Goal: Task Accomplishment & Management: Complete application form

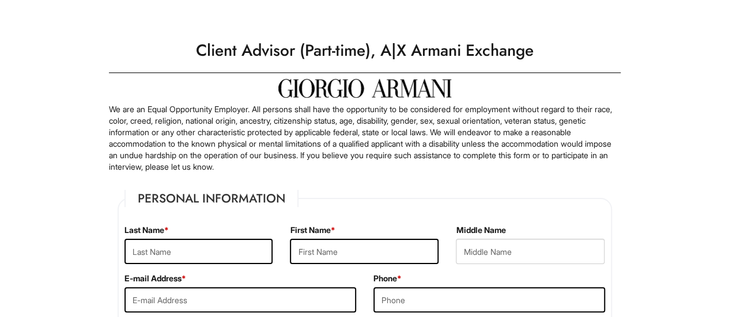
scroll to position [278, 0]
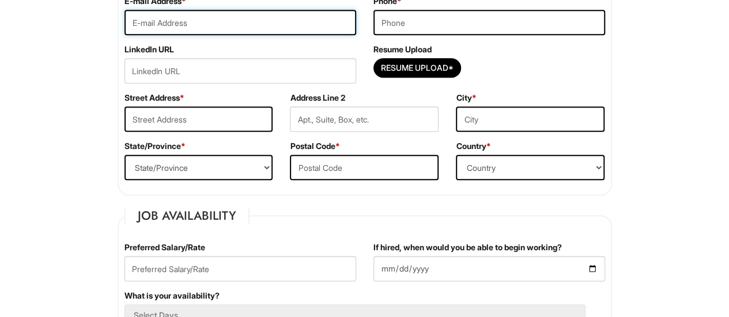
click at [252, 16] on input "email" at bounding box center [240, 22] width 232 height 25
click at [401, 65] on input "Resume Upload*" at bounding box center [417, 68] width 86 height 18
type input "C:\fakepath\_Jocelyn Alban Resume Job.docx"
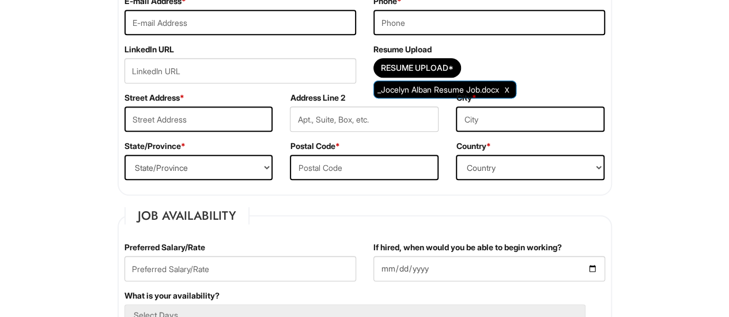
click at [209, 35] on div "E-mail Address *" at bounding box center [240, 19] width 249 height 48
click at [227, 27] on input "email" at bounding box center [240, 22] width 232 height 25
type input "jcelyn008@gmail.com"
click at [388, 19] on input "tel" at bounding box center [489, 22] width 232 height 25
type input "5512749985"
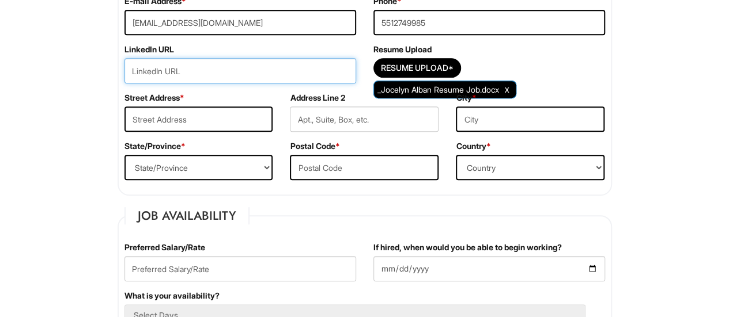
click at [290, 77] on input "url" at bounding box center [240, 70] width 232 height 25
paste input "https://www.linkedin.com/in/jocelyn-alban/"
type input "https://www.linkedin.com/in/jocelyn-alban/"
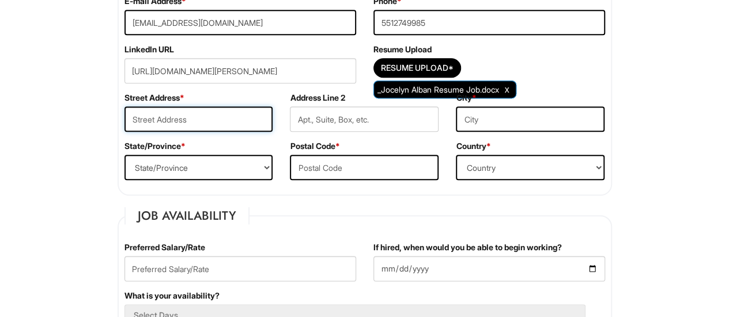
click at [215, 112] on input "text" at bounding box center [198, 119] width 149 height 25
type input "147 Quincy Ave"
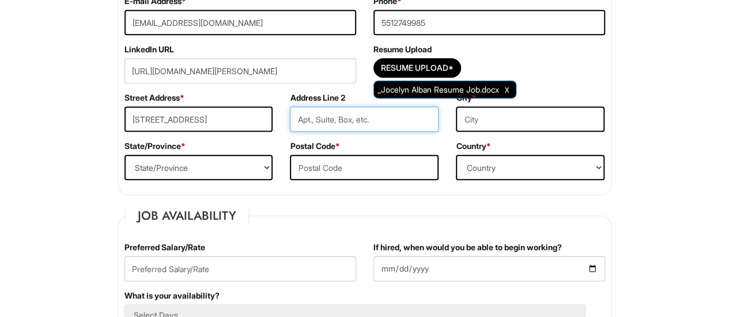
click at [343, 124] on input "text" at bounding box center [364, 119] width 149 height 25
type input "p"
type input "Aprt 2"
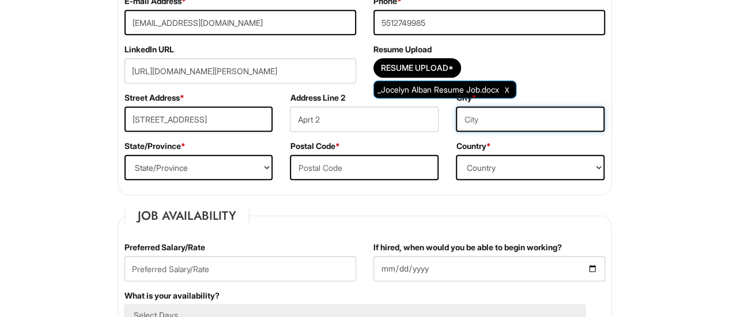
click at [487, 115] on input "text" at bounding box center [530, 119] width 149 height 25
type input "kearny"
click at [253, 171] on select "State/Province ALABAMA ALASKA ARIZONA ARKANSAS CALIFORNIA COLORADO CONNECTICUT …" at bounding box center [198, 167] width 149 height 25
select select "NJ"
click at [124, 155] on select "State/Province ALABAMA ALASKA ARIZONA ARKANSAS CALIFORNIA COLORADO CONNECTICUT …" at bounding box center [198, 167] width 149 height 25
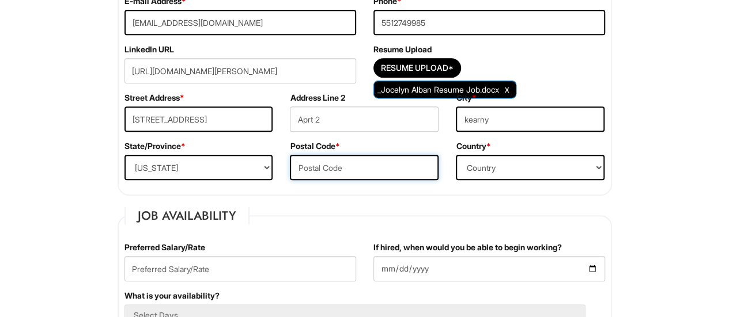
click at [397, 169] on input "text" at bounding box center [364, 167] width 149 height 25
type input "07032"
click at [504, 176] on select "Country Afghanistan Albania Algeria American Samoa Andorra Angola Anguilla Anta…" at bounding box center [530, 167] width 149 height 25
select select "United States of America"
click at [456, 155] on select "Country Afghanistan Albania Algeria American Samoa Andorra Angola Anguilla Anta…" at bounding box center [530, 167] width 149 height 25
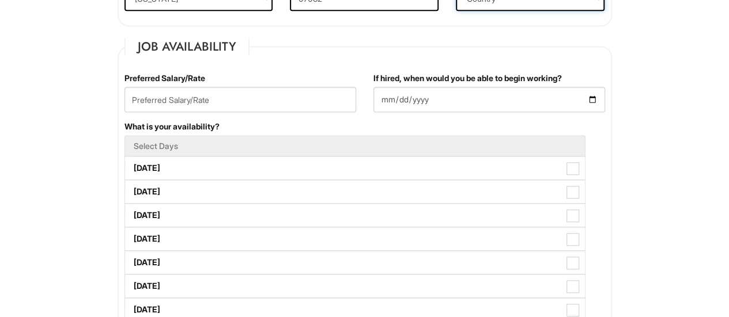
scroll to position [462, 0]
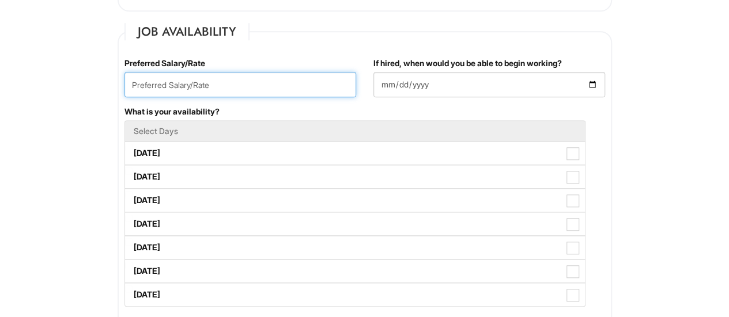
click at [305, 78] on input "text" at bounding box center [240, 84] width 232 height 25
click at [304, 79] on input "text" at bounding box center [240, 84] width 232 height 25
paste input "I’m open and flexible. I’d like to learn more about the responsibilities and be…"
type input "I’m open and flexible. I’d like to learn more about the responsibilities and be…"
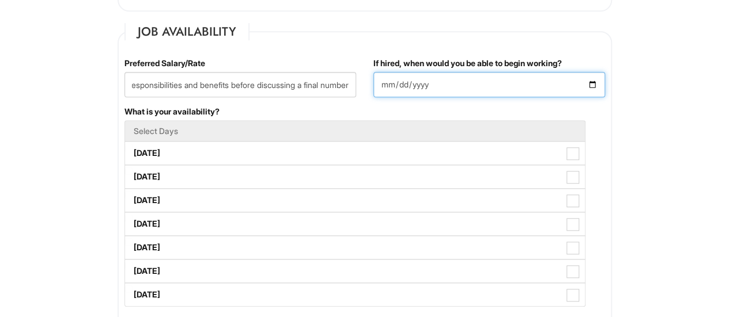
scroll to position [0, 0]
click at [455, 88] on input "If hired, when would you be able to begin working?" at bounding box center [489, 84] width 232 height 25
click at [598, 80] on input "If hired, when would you be able to begin working?" at bounding box center [489, 84] width 232 height 25
click at [594, 81] on input "If hired, when would you be able to begin working?" at bounding box center [489, 84] width 232 height 25
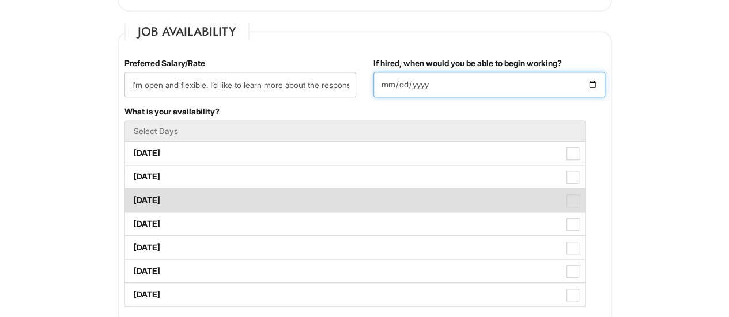
type input "2025-08-18"
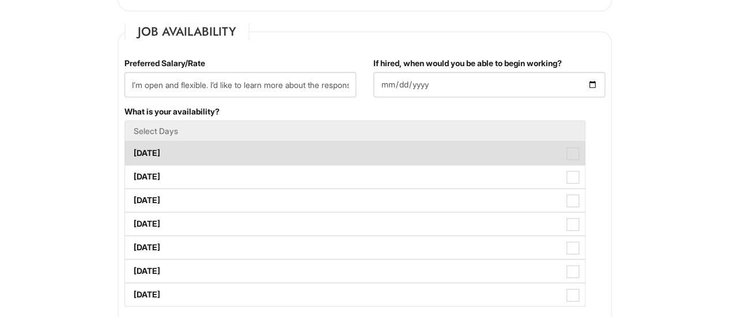
click at [561, 150] on label "Monday" at bounding box center [355, 153] width 460 height 23
click at [133, 150] on Available_Monday "Monday" at bounding box center [128, 147] width 7 height 7
checkbox Available_Monday "true"
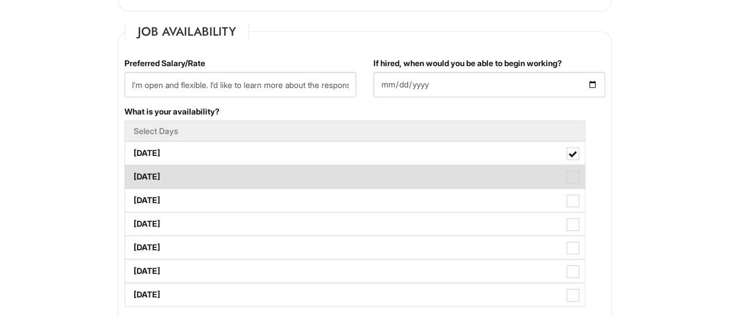
click at [581, 178] on label "Tuesday" at bounding box center [355, 176] width 460 height 23
click at [133, 175] on Available_Tuesday "Tuesday" at bounding box center [128, 171] width 7 height 7
checkbox Available_Tuesday "true"
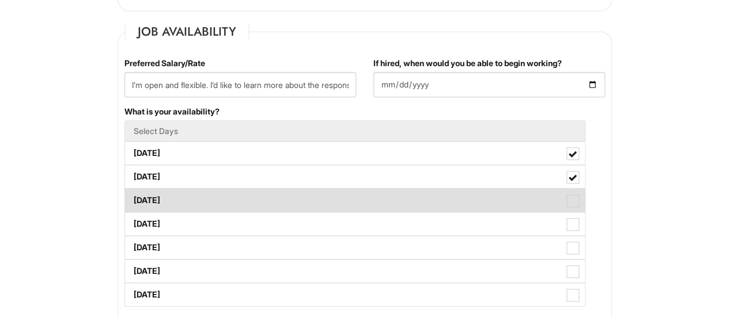
click at [574, 195] on span at bounding box center [572, 201] width 13 height 13
click at [133, 195] on Available_Wednesday "Wednesday" at bounding box center [128, 194] width 7 height 7
checkbox Available_Wednesday "true"
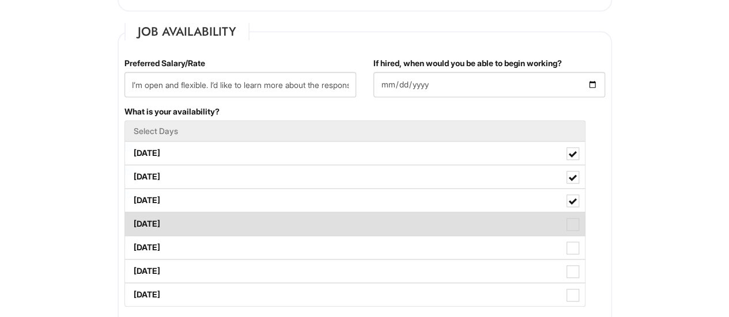
click at [572, 214] on label "Thursday" at bounding box center [355, 224] width 460 height 23
click at [133, 215] on Available_Thursday "Thursday" at bounding box center [128, 218] width 7 height 7
checkbox Available_Thursday "true"
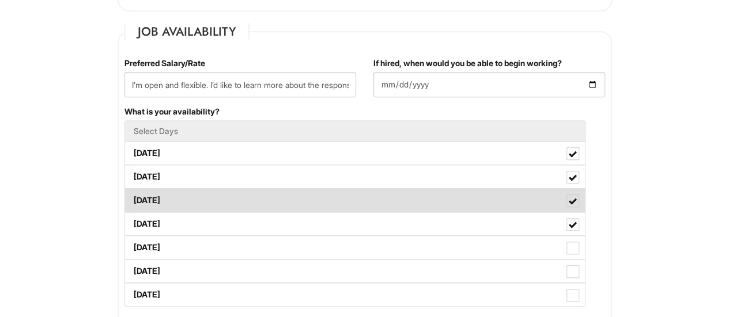
click at [582, 202] on label "Wednesday" at bounding box center [355, 200] width 460 height 23
click at [133, 199] on Available_Wednesday "Wednesday" at bounding box center [128, 194] width 7 height 7
checkbox Available_Wednesday "false"
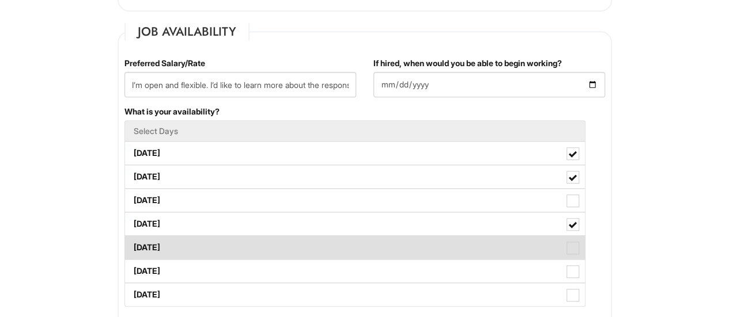
click at [576, 237] on label "Friday" at bounding box center [355, 247] width 460 height 23
click at [133, 239] on Available_Friday "Friday" at bounding box center [128, 242] width 7 height 7
checkbox Available_Friday "true"
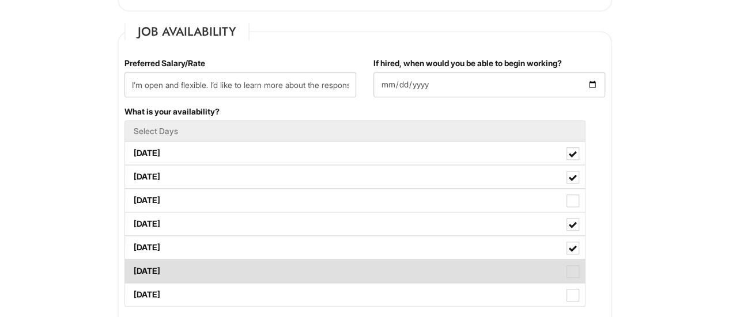
click at [577, 266] on span at bounding box center [572, 272] width 13 height 13
click at [133, 266] on Available_Saturday "Saturday" at bounding box center [128, 265] width 7 height 7
checkbox Available_Saturday "true"
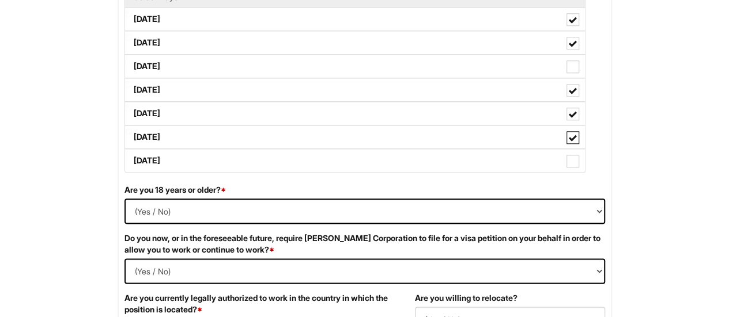
scroll to position [600, 0]
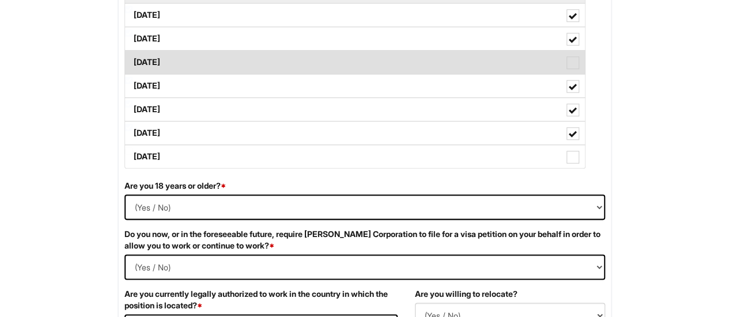
click at [572, 59] on span at bounding box center [572, 62] width 13 height 13
click at [133, 59] on Available_Wednesday "Wednesday" at bounding box center [128, 56] width 7 height 7
checkbox Available_Wednesday "true"
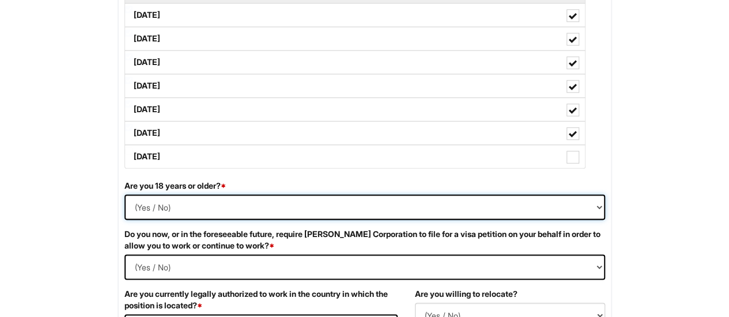
click at [377, 206] on select "(Yes / No) Yes No" at bounding box center [364, 207] width 480 height 25
select select "Yes"
click at [124, 195] on select "(Yes / No) Yes No" at bounding box center [364, 207] width 480 height 25
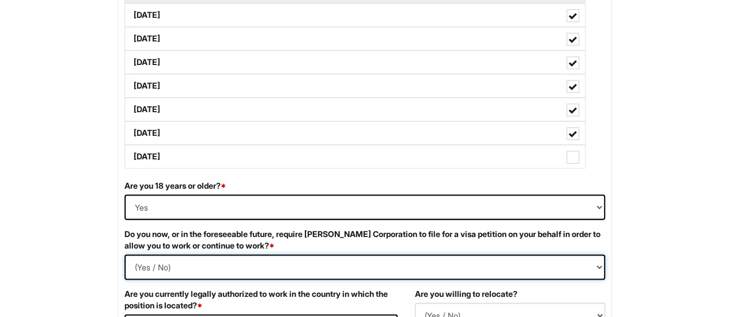
click at [298, 270] on Required "(Yes / No) Yes No" at bounding box center [364, 267] width 480 height 25
select Required "No"
click at [124, 255] on Required "(Yes / No) Yes No" at bounding box center [364, 267] width 480 height 25
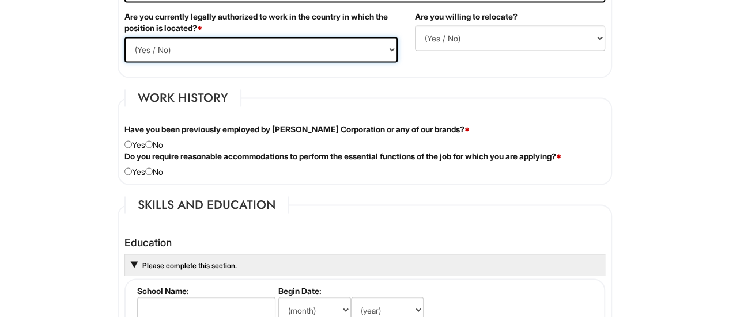
click at [377, 50] on select "(Yes / No) Yes No" at bounding box center [260, 49] width 273 height 25
select select "Yes"
click at [124, 37] on select "(Yes / No) Yes No" at bounding box center [260, 49] width 273 height 25
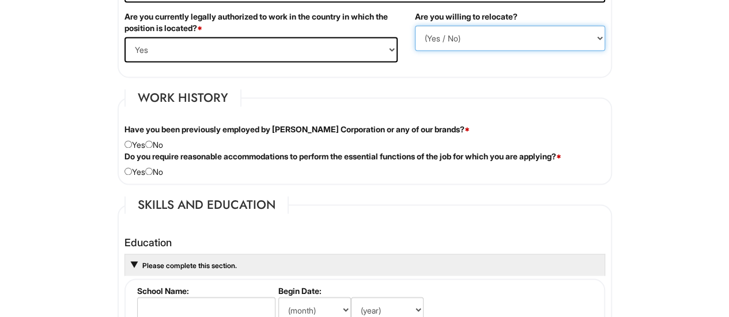
click at [489, 42] on select "(Yes / No) No Yes" at bounding box center [510, 37] width 190 height 25
select select "Y"
click at [415, 25] on select "(Yes / No) No Yes" at bounding box center [510, 37] width 190 height 25
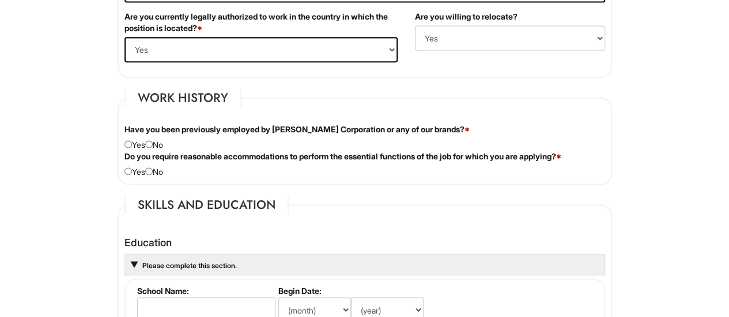
click at [154, 146] on div "Have you been previously employed by Giorgio Armani Corporation or any of our b…" at bounding box center [365, 137] width 498 height 27
click at [153, 141] on input "radio" at bounding box center [148, 144] width 7 height 7
radio input "true"
click at [153, 168] on input "radio" at bounding box center [148, 171] width 7 height 7
radio input "true"
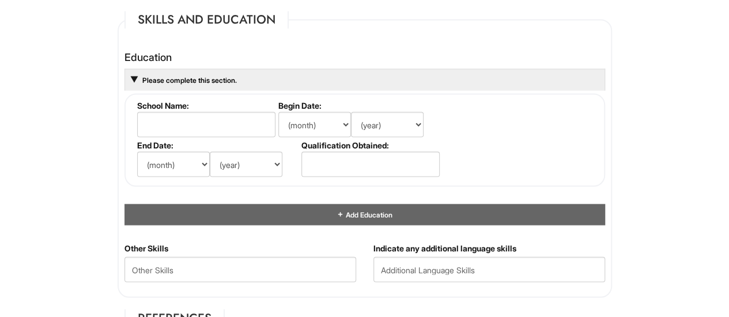
scroll to position [1064, 0]
click at [187, 125] on input "text" at bounding box center [206, 124] width 138 height 25
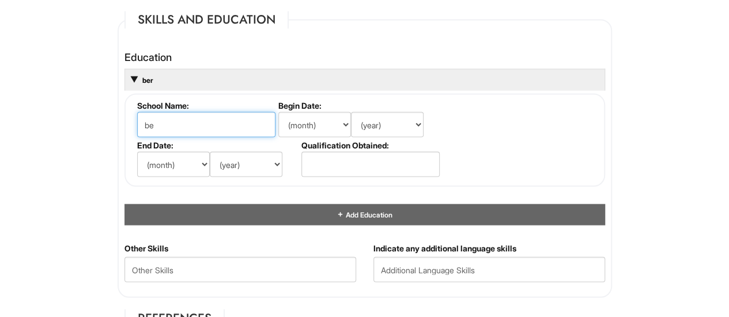
type input "b"
type input "Bergen Community College"
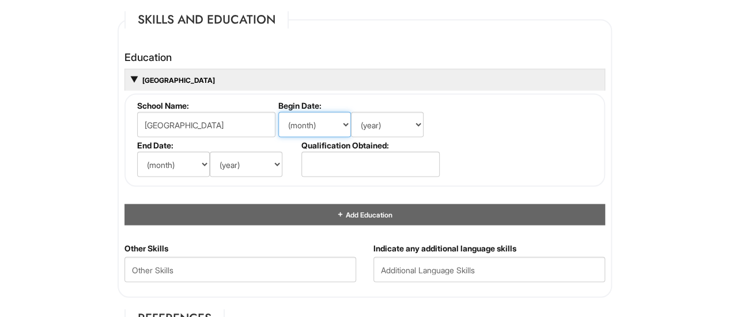
click at [301, 118] on select "(month) Jan Feb Mar Apr May Jun Jul Aug Sep Oct Nov Dec" at bounding box center [314, 124] width 73 height 25
select select "9"
click at [278, 112] on select "(month) Jan Feb Mar Apr May Jun Jul Aug Sep Oct Nov Dec" at bounding box center [314, 124] width 73 height 25
click at [409, 123] on select "(year) 2029 2028 2027 2026 2025 2024 2023 2022 2021 2020 2019 2018 2017 2016 20…" at bounding box center [387, 124] width 73 height 25
select select "2023"
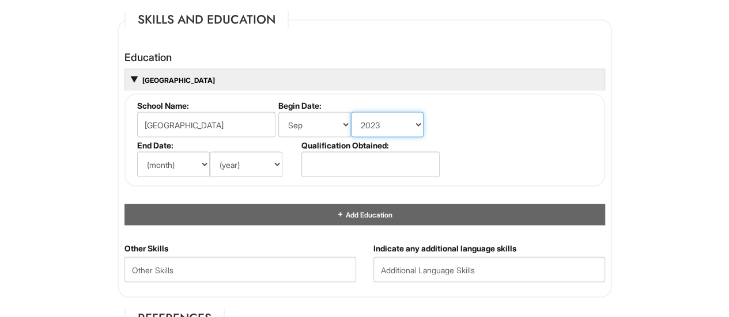
click at [351, 112] on select "(year) 2029 2028 2027 2026 2025 2024 2023 2022 2021 2020 2019 2018 2017 2016 20…" at bounding box center [387, 124] width 73 height 25
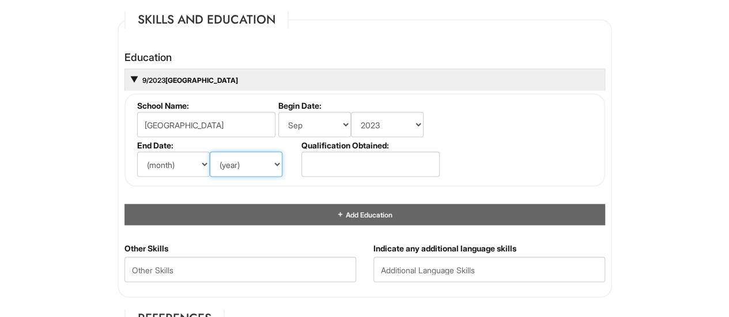
click at [253, 168] on select "(year) 2029 2028 2027 2026 2025 2024 2023 2022 2021 2020 2019 2018 2017 2016 20…" at bounding box center [246, 164] width 73 height 25
select select "2026"
click at [210, 152] on select "(year) 2029 2028 2027 2026 2025 2024 2023 2022 2021 2020 2019 2018 2017 2016 20…" at bounding box center [246, 164] width 73 height 25
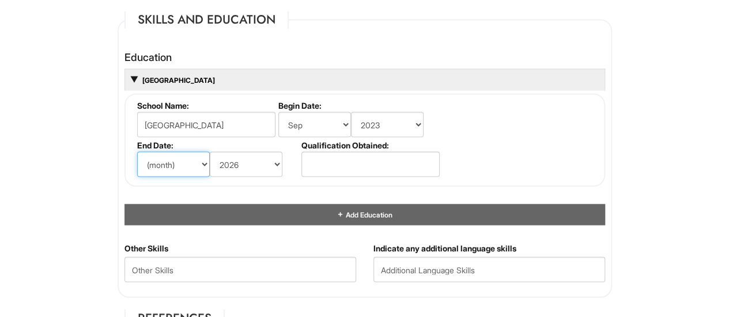
click at [204, 158] on select "(month) Jan Feb Mar Apr May Jun Jul Aug Sep Oct Nov Dec" at bounding box center [173, 164] width 73 height 25
select select "6"
click at [137, 152] on select "(month) Jan Feb Mar Apr May Jun Jul Aug Sep Oct Nov Dec" at bounding box center [173, 164] width 73 height 25
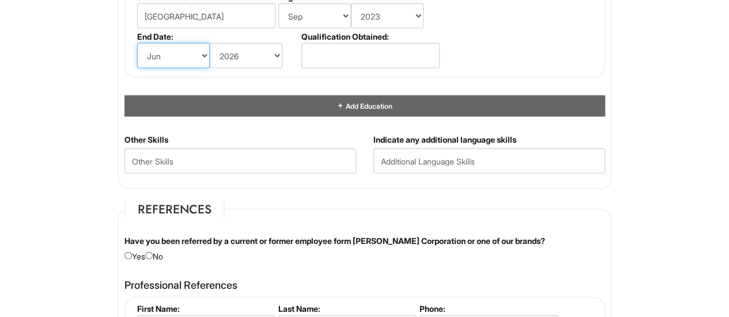
scroll to position [1157, 0]
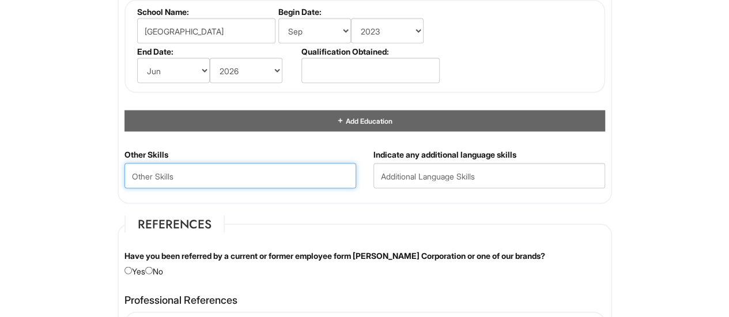
click at [262, 168] on Skills "text" at bounding box center [240, 176] width 232 height 25
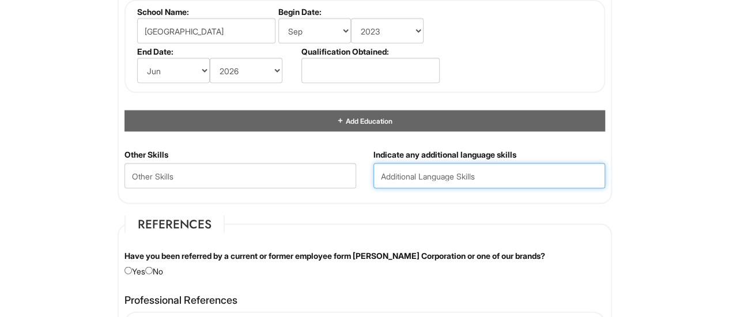
click at [402, 172] on input "text" at bounding box center [489, 176] width 232 height 25
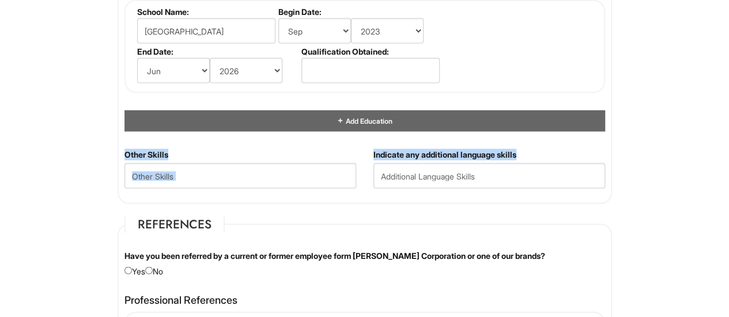
drag, startPoint x: 122, startPoint y: 147, endPoint x: 482, endPoint y: 184, distance: 361.4
click at [482, 184] on div "Other Skills Indicate any additional language skills" at bounding box center [365, 173] width 498 height 48
copy div "Other Skills Indicate any additional language skills"
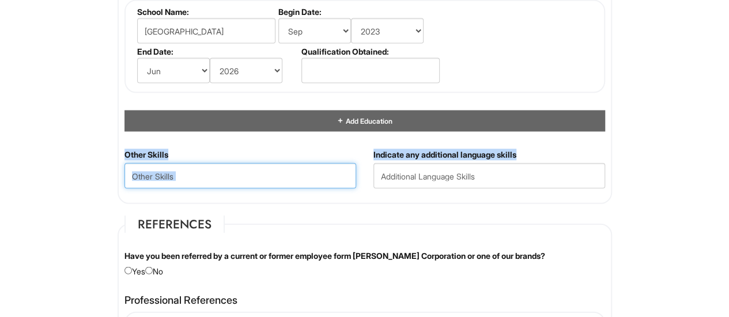
click at [225, 172] on Skills "text" at bounding box center [240, 176] width 232 height 25
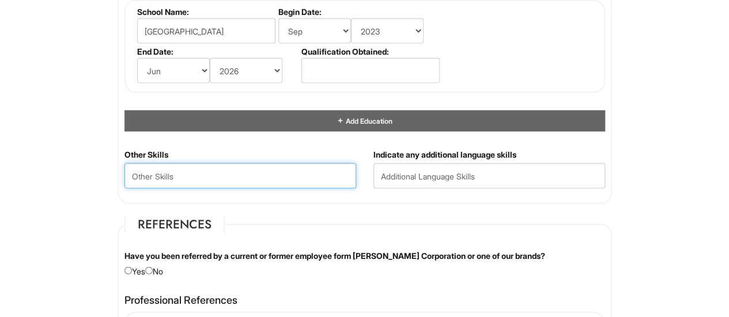
click at [181, 173] on Skills "text" at bounding box center [240, 176] width 232 height 25
paste Skills "Proficient in Microsoft Office Suite & Google Suite Skilled in Canva & Miro for…"
type Skills "Proficient in Microsoft Office Suite & Google Suite Skilled in Canva & Miro for…"
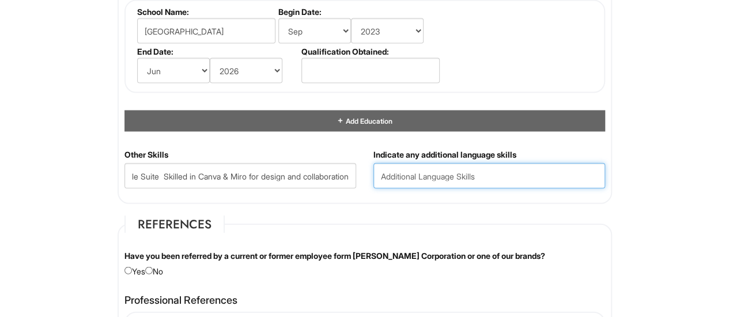
scroll to position [0, 0]
click at [497, 168] on input "text" at bounding box center [489, 176] width 232 height 25
type input "e"
type input "English and Spanish (fluent) French (begginer)"
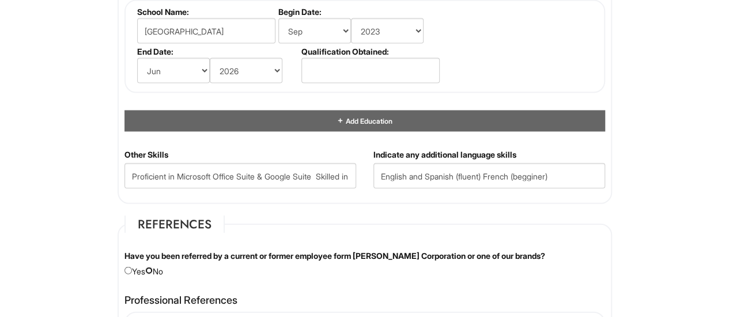
click at [153, 268] on input "radio" at bounding box center [148, 270] width 7 height 7
radio input "true"
click at [354, 66] on input "text" at bounding box center [370, 70] width 138 height 25
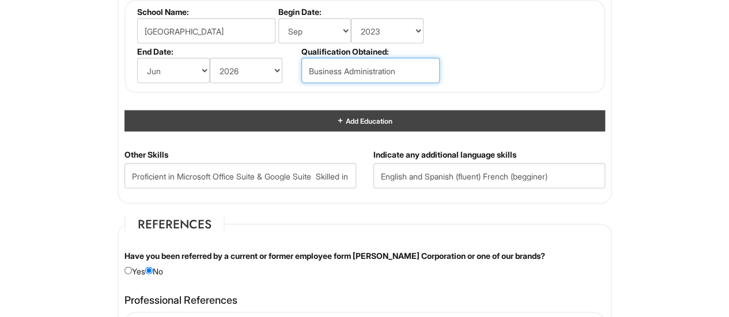
type input "Business Administration"
click at [315, 119] on div "Add Education" at bounding box center [364, 121] width 480 height 21
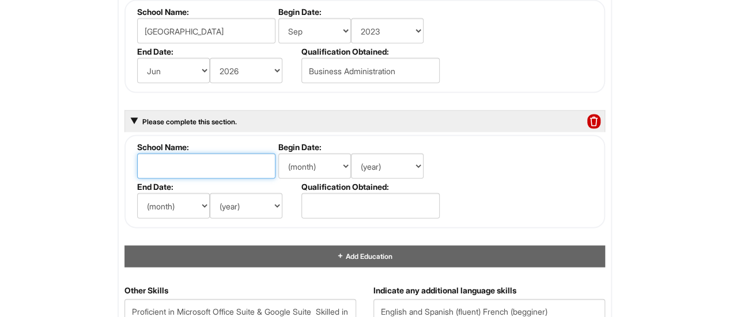
click at [243, 164] on input "text" at bounding box center [206, 166] width 138 height 25
type input "c"
click at [139, 116] on div "Please complete this section." at bounding box center [364, 122] width 480 height 22
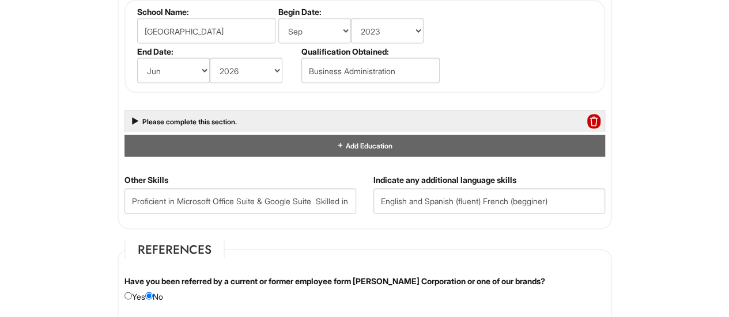
click at [141, 116] on div "Please complete this section." at bounding box center [364, 122] width 480 height 22
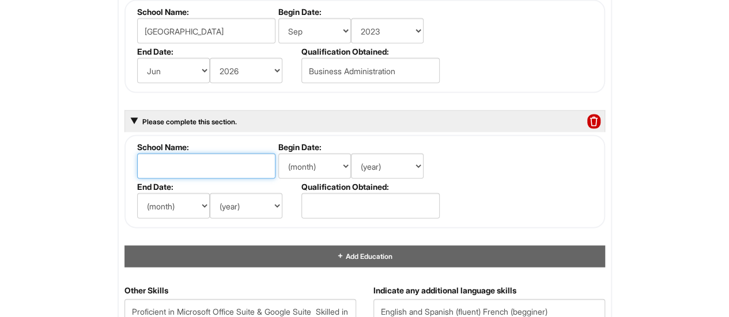
click at [158, 160] on input "text" at bounding box center [206, 166] width 138 height 25
click at [241, 155] on input "Coursera" at bounding box center [206, 166] width 138 height 25
type input "Coursera"
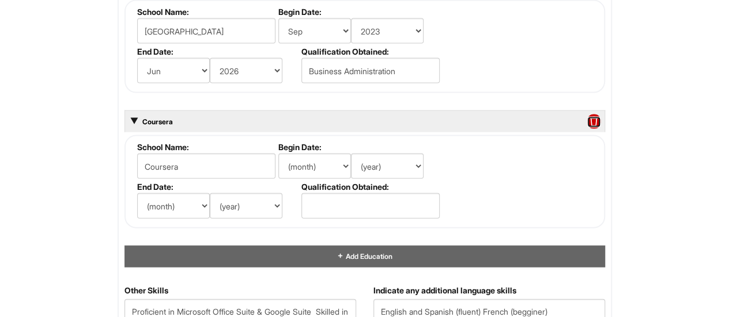
click at [591, 115] on span at bounding box center [593, 122] width 13 height 15
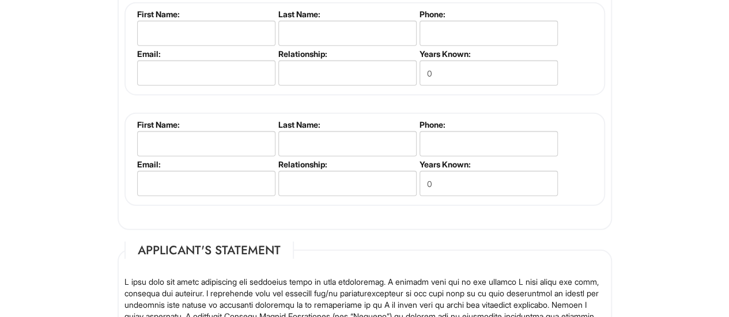
scroll to position [1436, 0]
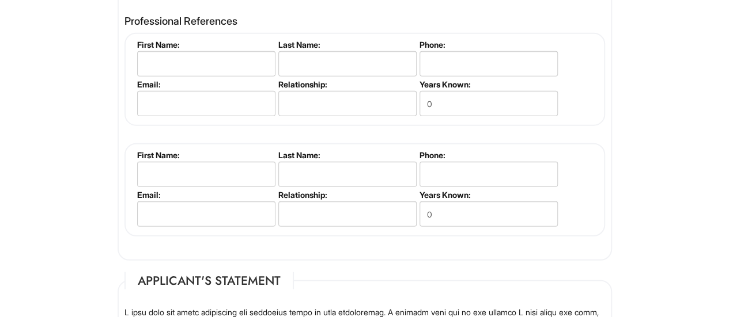
click at [237, 75] on li "First Name:" at bounding box center [204, 60] width 141 height 40
click at [225, 65] on input "text" at bounding box center [206, 63] width 138 height 25
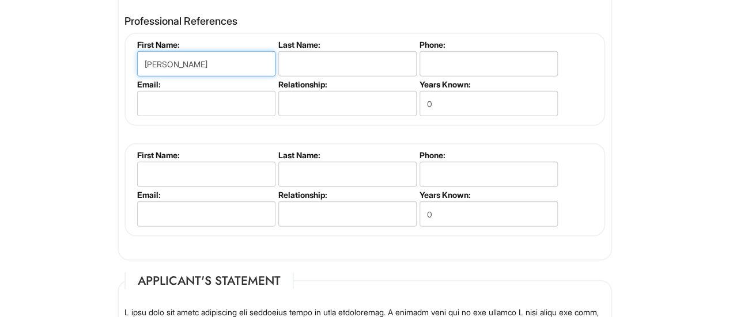
type input "Esther"
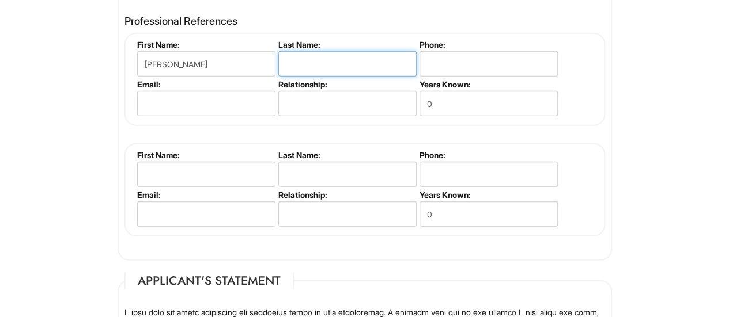
click at [292, 59] on input "text" at bounding box center [347, 63] width 138 height 25
type input "Velez"
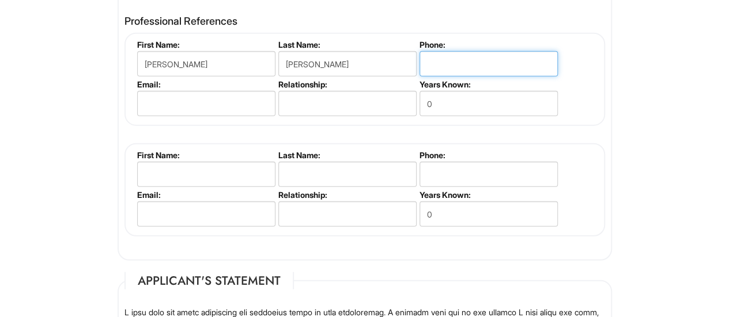
click at [444, 60] on input "tel" at bounding box center [488, 63] width 138 height 25
type input "9739438953"
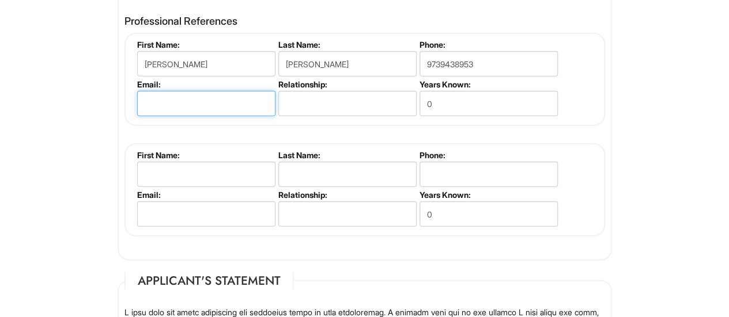
click at [259, 97] on input "email" at bounding box center [206, 103] width 138 height 25
type input "jcelyn008@gmail.com"
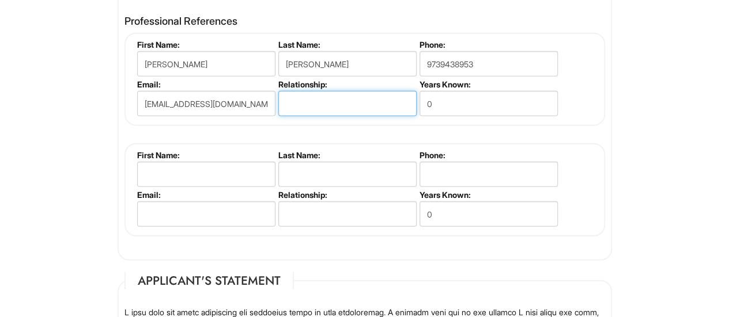
click at [297, 97] on input "text" at bounding box center [347, 103] width 138 height 25
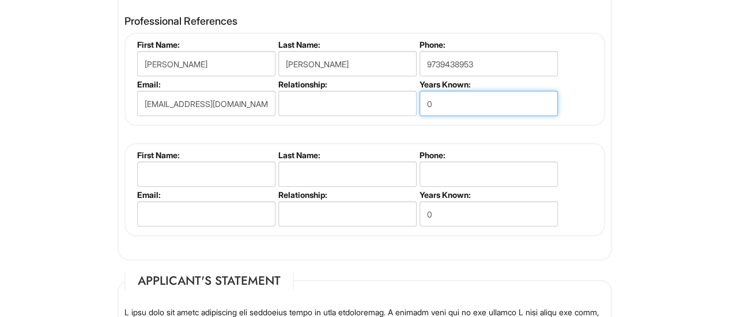
click at [452, 103] on input "0" at bounding box center [488, 103] width 138 height 25
type input "3"
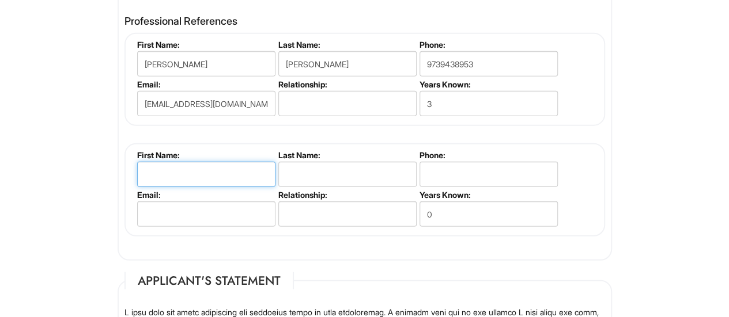
click at [251, 162] on input "text" at bounding box center [206, 174] width 138 height 25
type input "Richard"
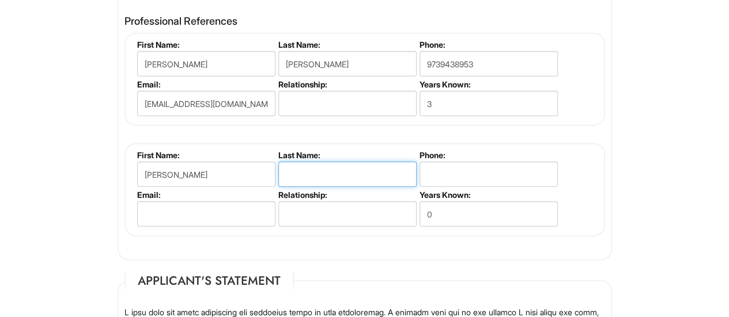
click at [294, 169] on input "text" at bounding box center [347, 174] width 138 height 25
type input "Alama"
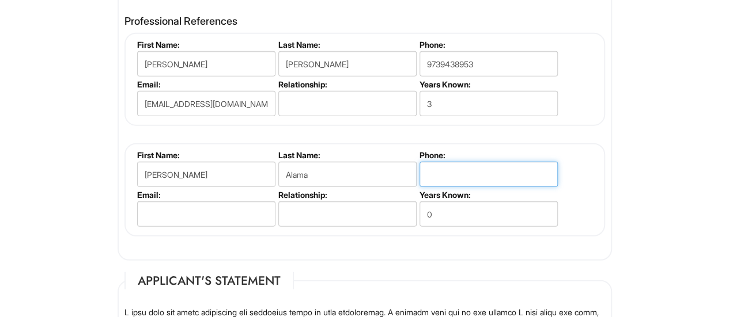
click at [462, 162] on input "tel" at bounding box center [488, 174] width 138 height 25
type input "2012798430"
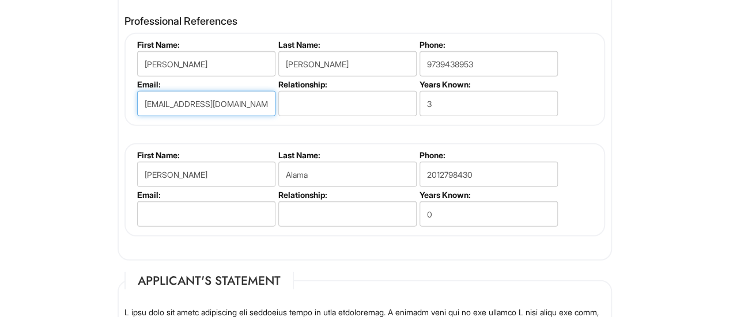
click at [245, 108] on input "jcelyn008@gmail.com" at bounding box center [206, 103] width 138 height 25
type input "j"
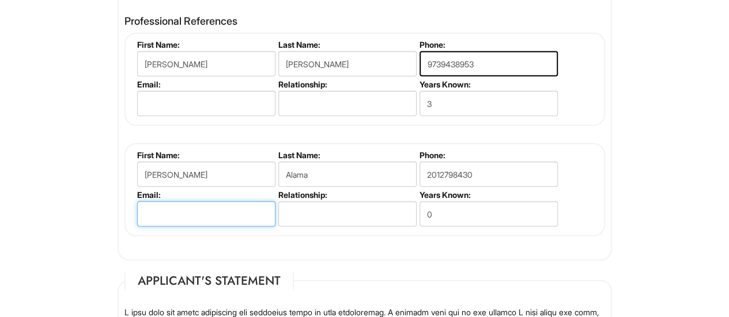
click at [206, 211] on input "email" at bounding box center [206, 214] width 138 height 25
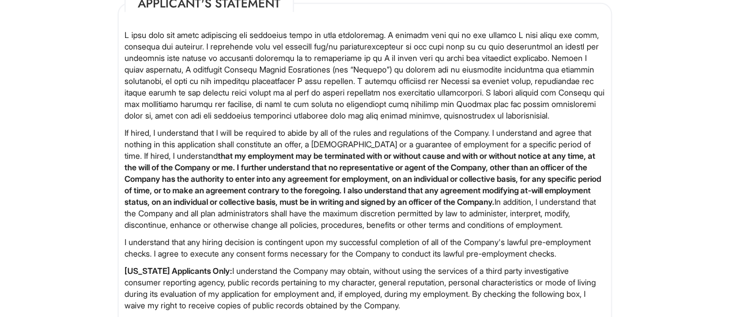
scroll to position [1974, 0]
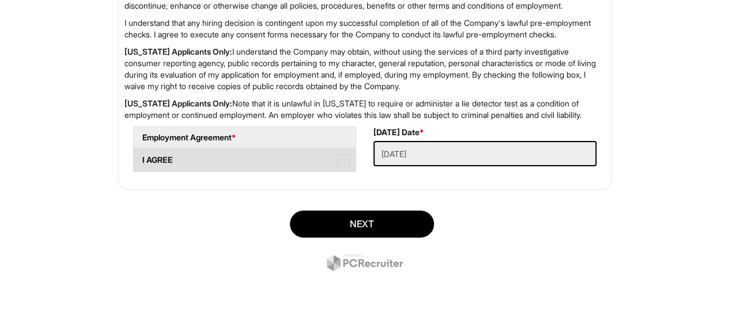
type input "richardalama19@gmail.com"
click at [340, 164] on span at bounding box center [343, 160] width 13 height 13
click at [141, 158] on AGREE "I AGREE" at bounding box center [137, 154] width 7 height 7
checkbox AGREE "true"
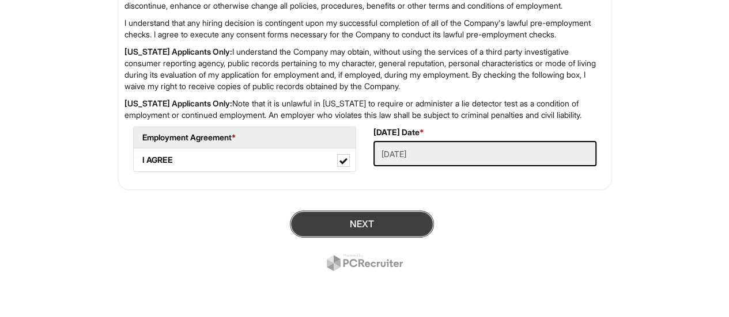
click at [341, 233] on button "Next" at bounding box center [362, 224] width 144 height 27
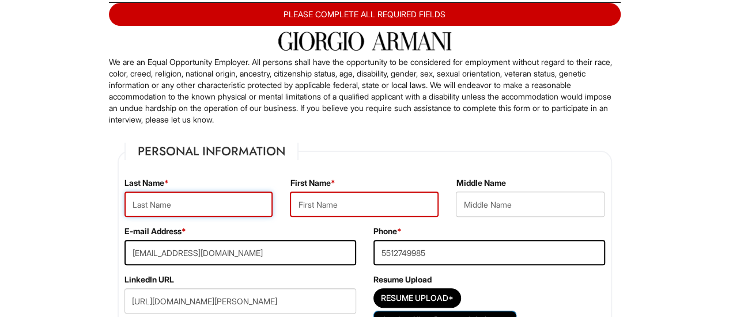
click at [232, 196] on input "text" at bounding box center [198, 204] width 149 height 25
type input "j"
type input "Jocelyn"
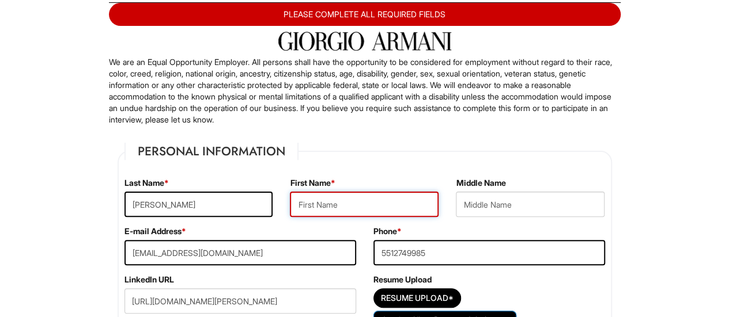
click at [323, 195] on input "text" at bounding box center [364, 204] width 149 height 25
type input "Alban"
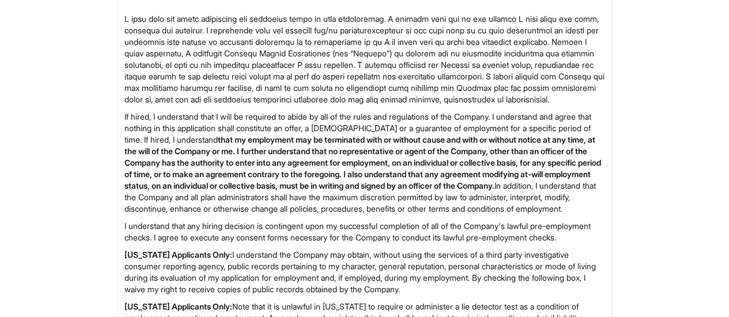
scroll to position [1997, 0]
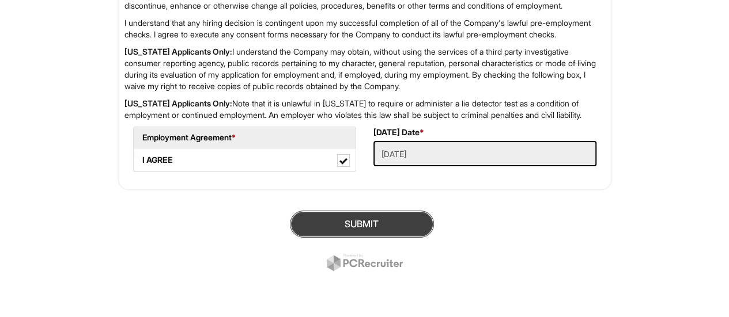
click at [400, 218] on button "SUBMIT" at bounding box center [362, 224] width 144 height 27
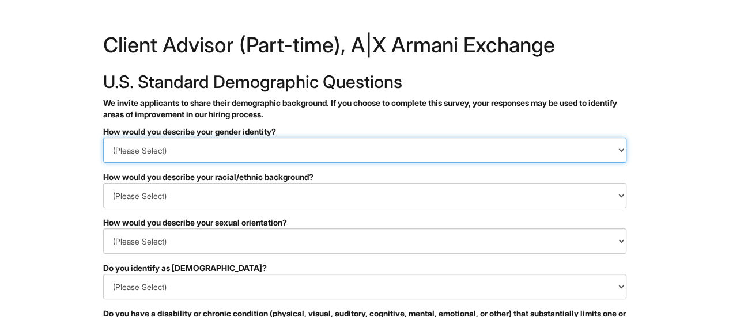
click at [392, 154] on select "(Please Select) Man Woman [DEMOGRAPHIC_DATA] I prefer to self-describe I don't …" at bounding box center [364, 150] width 523 height 25
select select "Woman"
click at [103, 138] on select "(Please Select) Man Woman [DEMOGRAPHIC_DATA] I prefer to self-describe I don't …" at bounding box center [364, 150] width 523 height 25
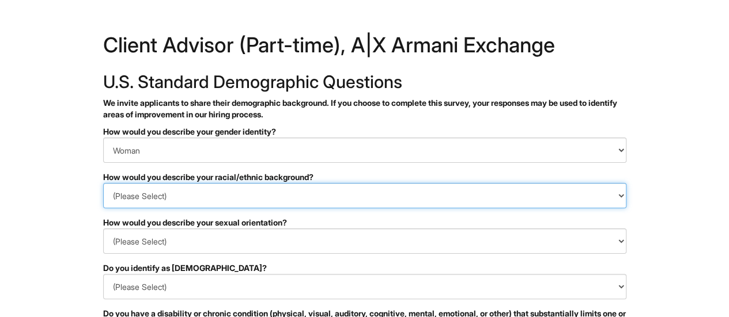
click at [308, 188] on select "(Please Select) [DEMOGRAPHIC_DATA] or of [DEMOGRAPHIC_DATA] descent [DEMOGRAPHI…" at bounding box center [364, 195] width 523 height 25
select select "Hispanic, Latinx or of Spanish Origin"
click at [103, 183] on select "(Please Select) [DEMOGRAPHIC_DATA] or of [DEMOGRAPHIC_DATA] descent [DEMOGRAPHI…" at bounding box center [364, 195] width 523 height 25
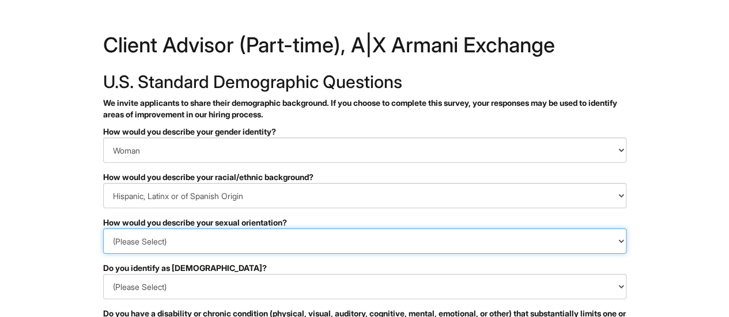
click at [207, 244] on select "(Please Select) [DEMOGRAPHIC_DATA] [DEMOGRAPHIC_DATA] and/or [DEMOGRAPHIC_DATA]…" at bounding box center [364, 241] width 523 height 25
select select "[DEMOGRAPHIC_DATA]"
click at [103, 229] on select "(Please Select) [DEMOGRAPHIC_DATA] [DEMOGRAPHIC_DATA] and/or [DEMOGRAPHIC_DATA]…" at bounding box center [364, 241] width 523 height 25
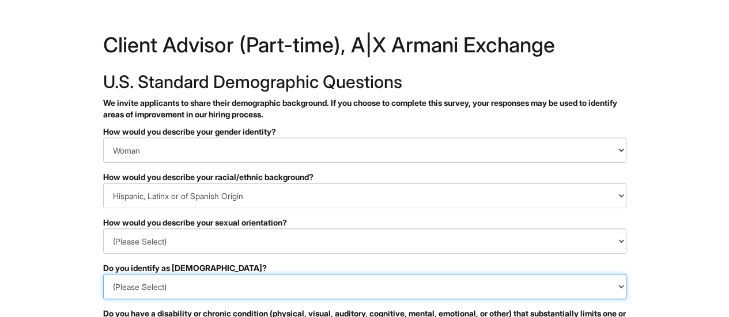
click at [445, 291] on select "(Please Select) Yes No I prefer to self-describe I don't wish to answer" at bounding box center [364, 286] width 523 height 25
select select "No"
click at [103, 274] on select "(Please Select) Yes No I prefer to self-describe I don't wish to answer" at bounding box center [364, 286] width 523 height 25
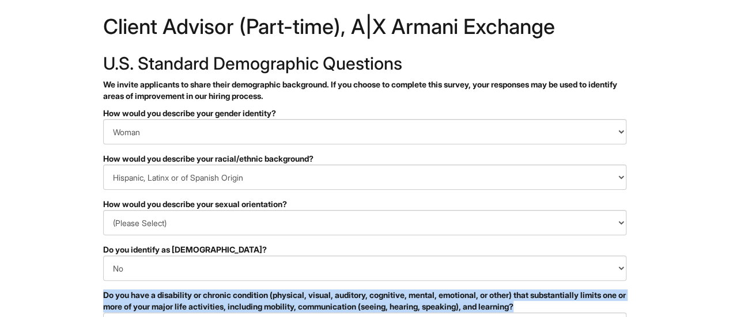
drag, startPoint x: 727, startPoint y: 312, endPoint x: 737, endPoint y: 309, distance: 10.1
click at [728, 309] on html "&nbsp; ✔ 2 3 Client Advisor (Part-time), A|X Armani Exchange U.S. Standard Demo…" at bounding box center [364, 306] width 729 height 649
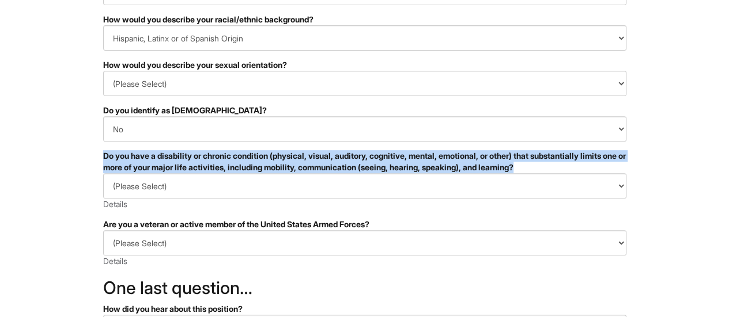
scroll to position [180, 0]
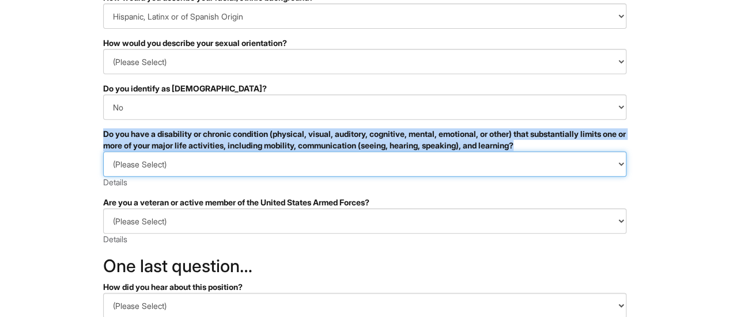
click at [544, 171] on select "(Please Select) YES, I HAVE A DISABILITY (or previously had a disability) NO, I…" at bounding box center [364, 164] width 523 height 25
select select "NO, I DON'T HAVE A DISABILITY"
click at [103, 152] on select "(Please Select) YES, I HAVE A DISABILITY (or previously had a disability) NO, I…" at bounding box center [364, 164] width 523 height 25
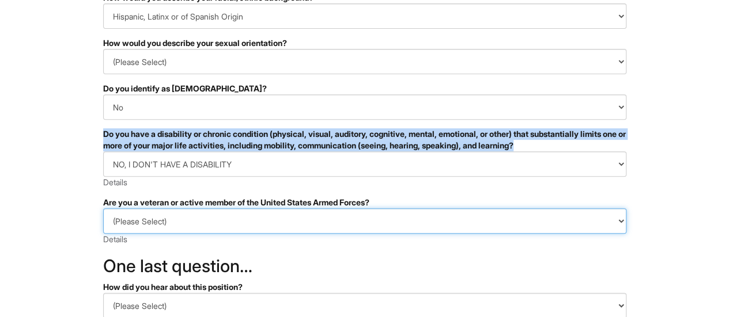
click at [258, 216] on select "(Please Select) I IDENTIFY AS ONE OR MORE OF THE CLASSIFICATIONS OF PROTECTED V…" at bounding box center [364, 221] width 523 height 25
select select "I AM NOT A PROTECTED VETERAN"
click at [103, 209] on select "(Please Select) I IDENTIFY AS ONE OR MORE OF THE CLASSIFICATIONS OF PROTECTED V…" at bounding box center [364, 221] width 523 height 25
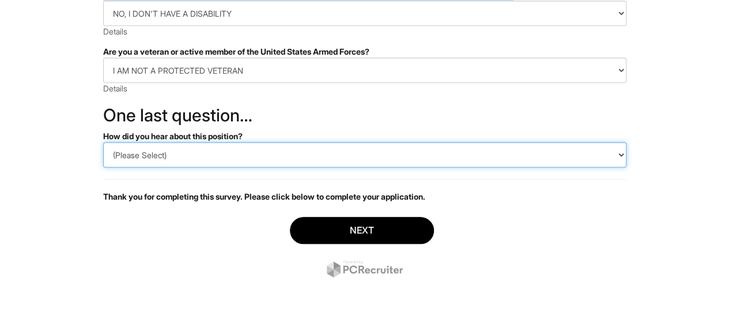
click at [168, 149] on select "(Please Select) CareerBuilder Indeed LinkedIn Monster Referral Other" at bounding box center [364, 154] width 523 height 25
select select "LinkedIn"
click at [103, 142] on select "(Please Select) CareerBuilder Indeed LinkedIn Monster Referral Other" at bounding box center [364, 154] width 523 height 25
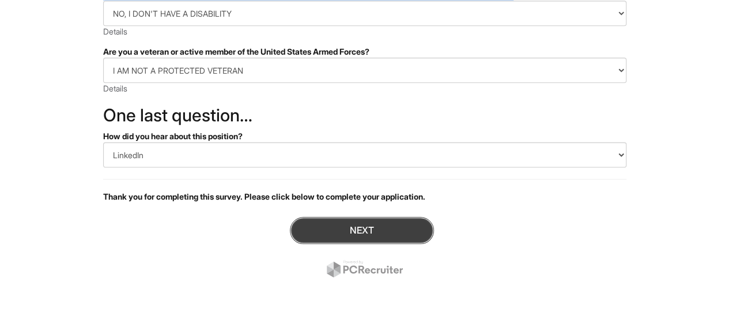
click at [365, 222] on button "Next" at bounding box center [362, 230] width 144 height 27
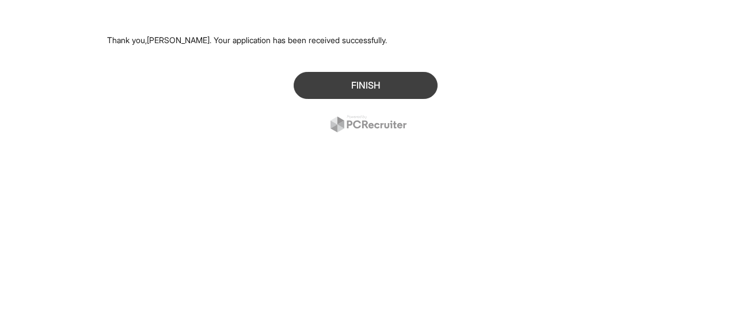
drag, startPoint x: 386, startPoint y: 71, endPoint x: 385, endPoint y: 80, distance: 8.7
click at [385, 80] on div "Finish" at bounding box center [368, 103] width 523 height 81
click at [385, 80] on button "Finish" at bounding box center [366, 85] width 144 height 27
